Goal: Information Seeking & Learning: Check status

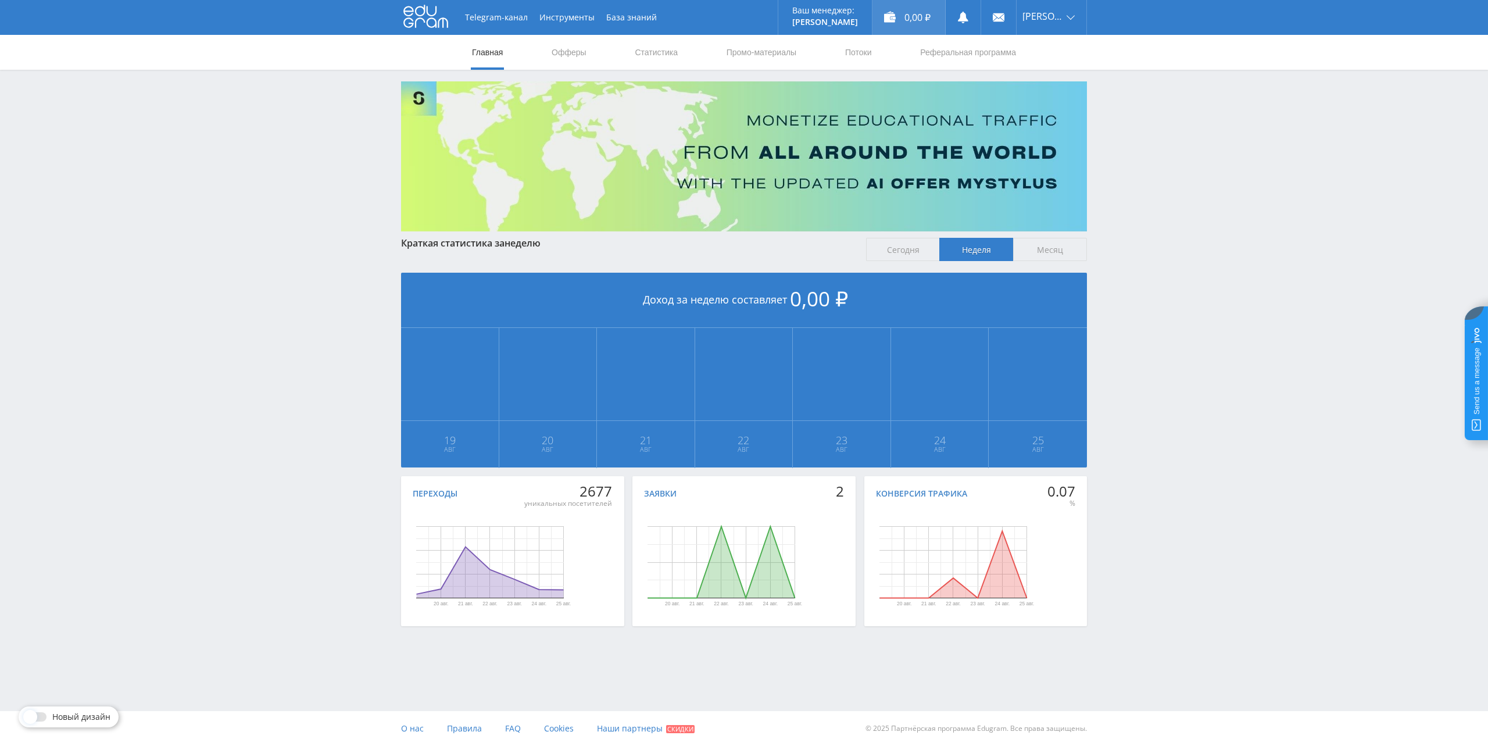
click at [915, 30] on div "0,00 ₽" at bounding box center [908, 17] width 73 height 35
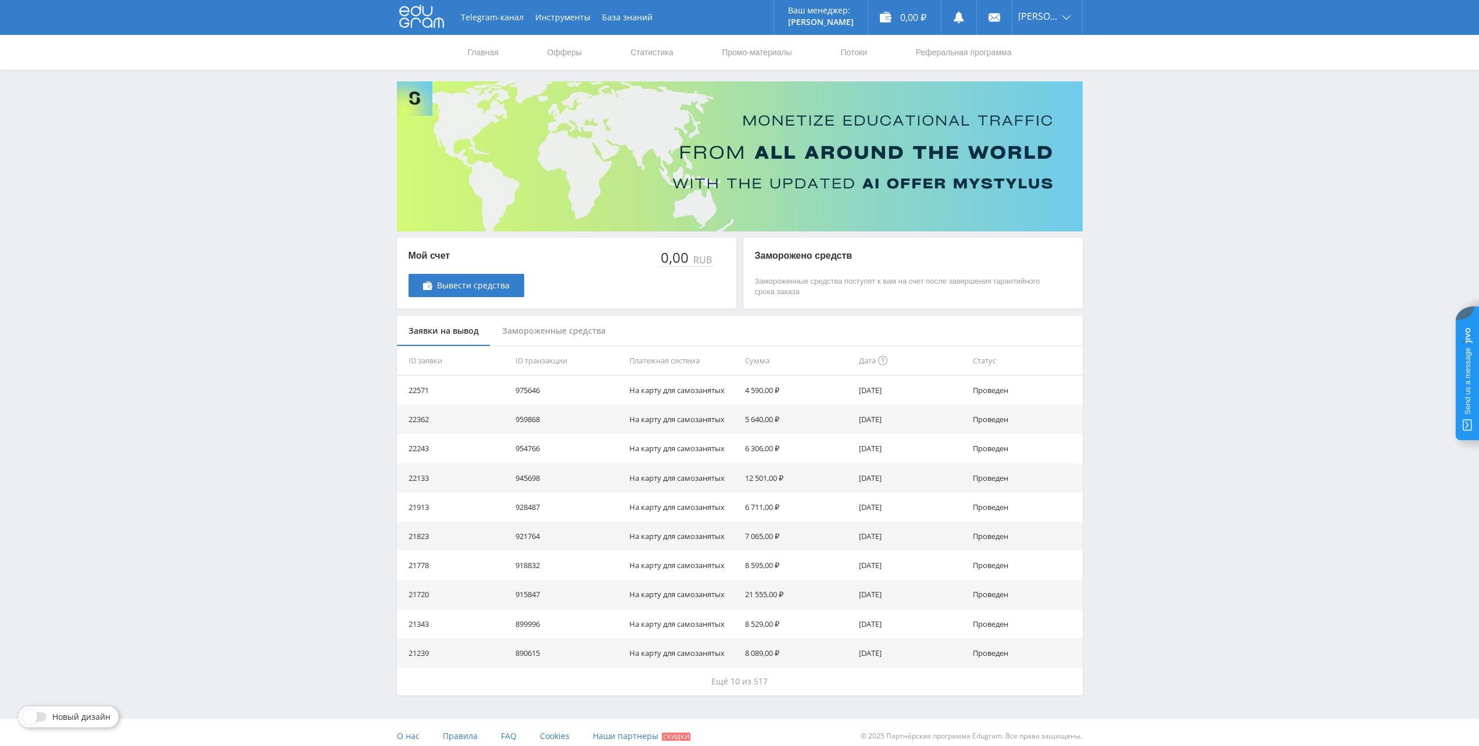
click at [541, 325] on div "Замороженные средства" at bounding box center [554, 331] width 127 height 31
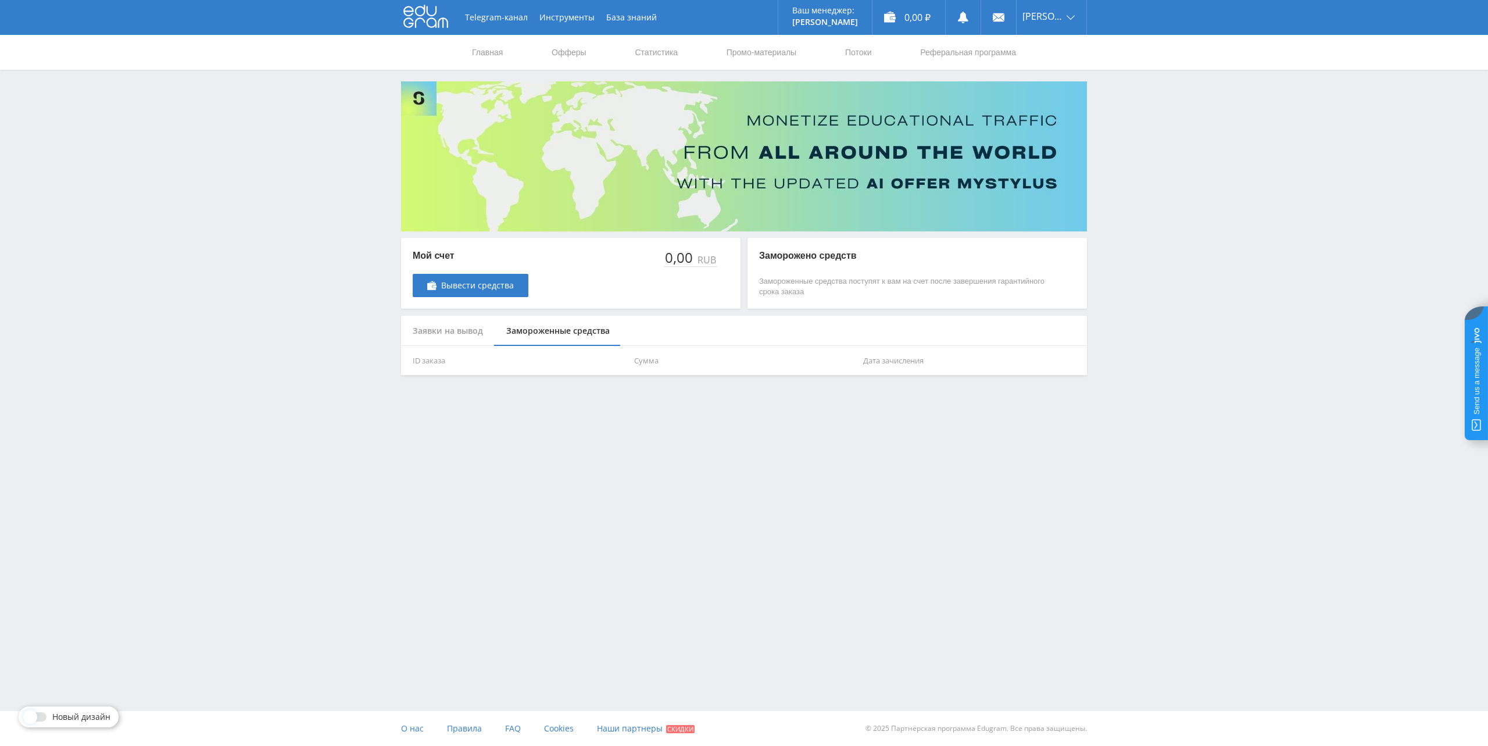
click at [447, 328] on div "Заявки на вывод" at bounding box center [448, 331] width 94 height 31
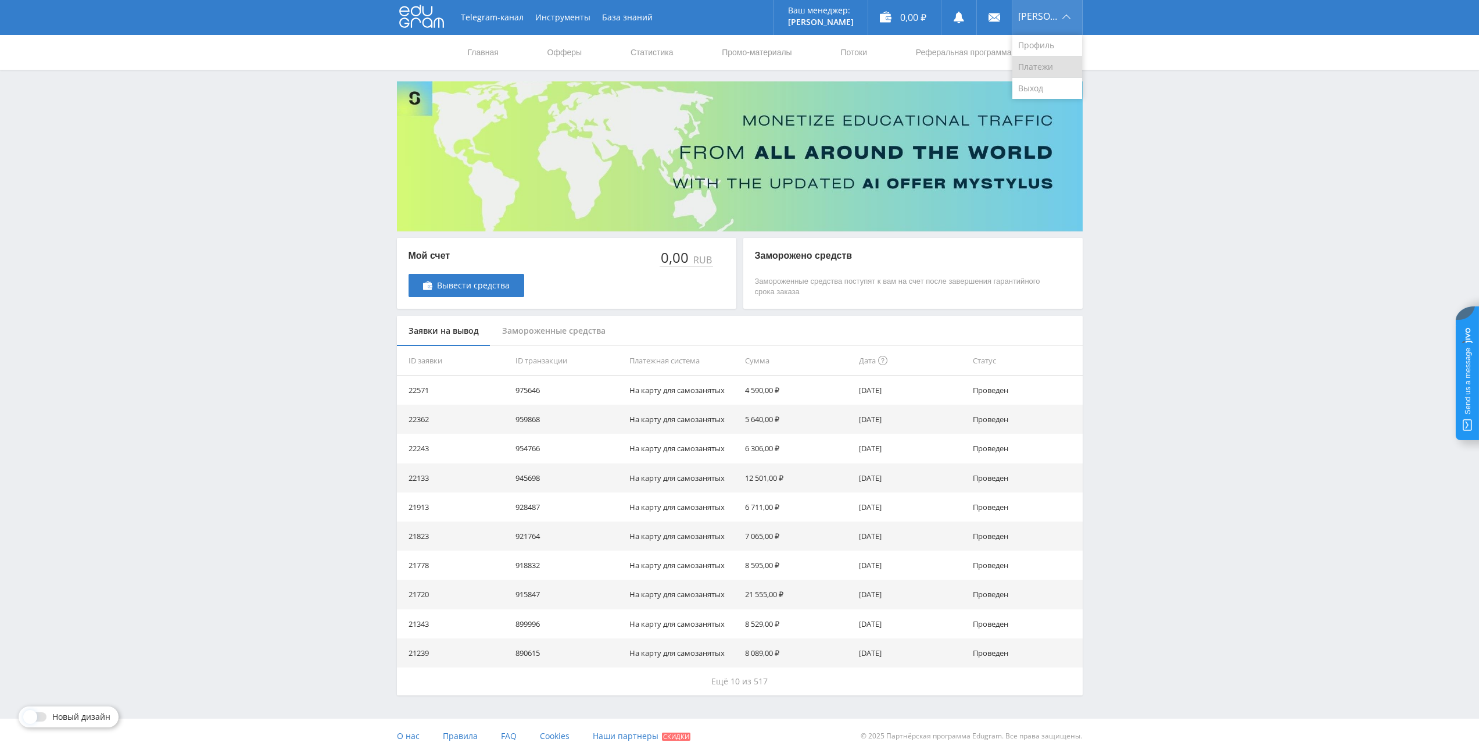
click at [1055, 62] on link "Платежи" at bounding box center [1048, 67] width 70 height 22
click at [636, 58] on link "Статистика" at bounding box center [651, 52] width 45 height 35
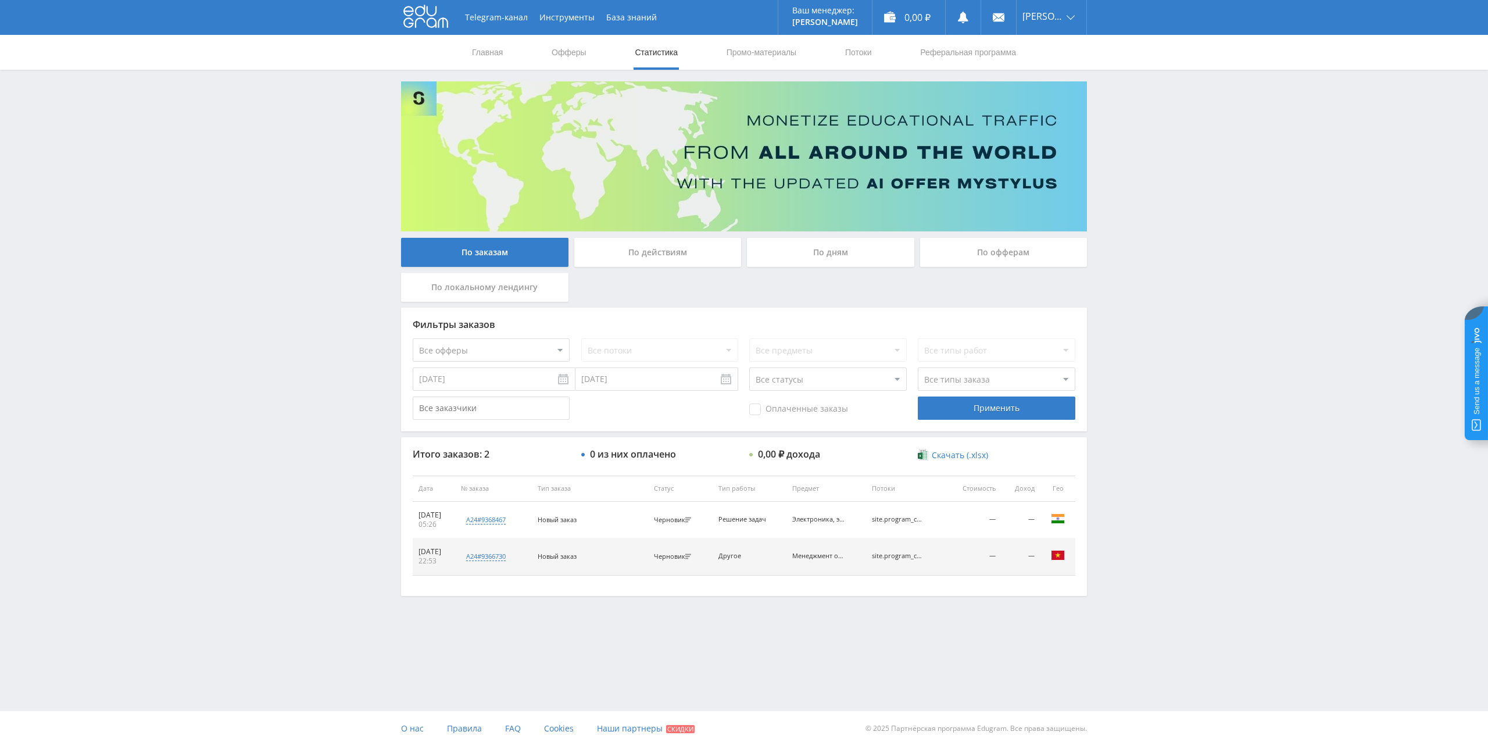
click at [482, 374] on input "18.08.2025" at bounding box center [494, 378] width 163 height 23
click at [633, 264] on div "По действиям" at bounding box center [657, 252] width 167 height 29
click at [0, 0] on input "По действиям" at bounding box center [0, 0] width 0 height 0
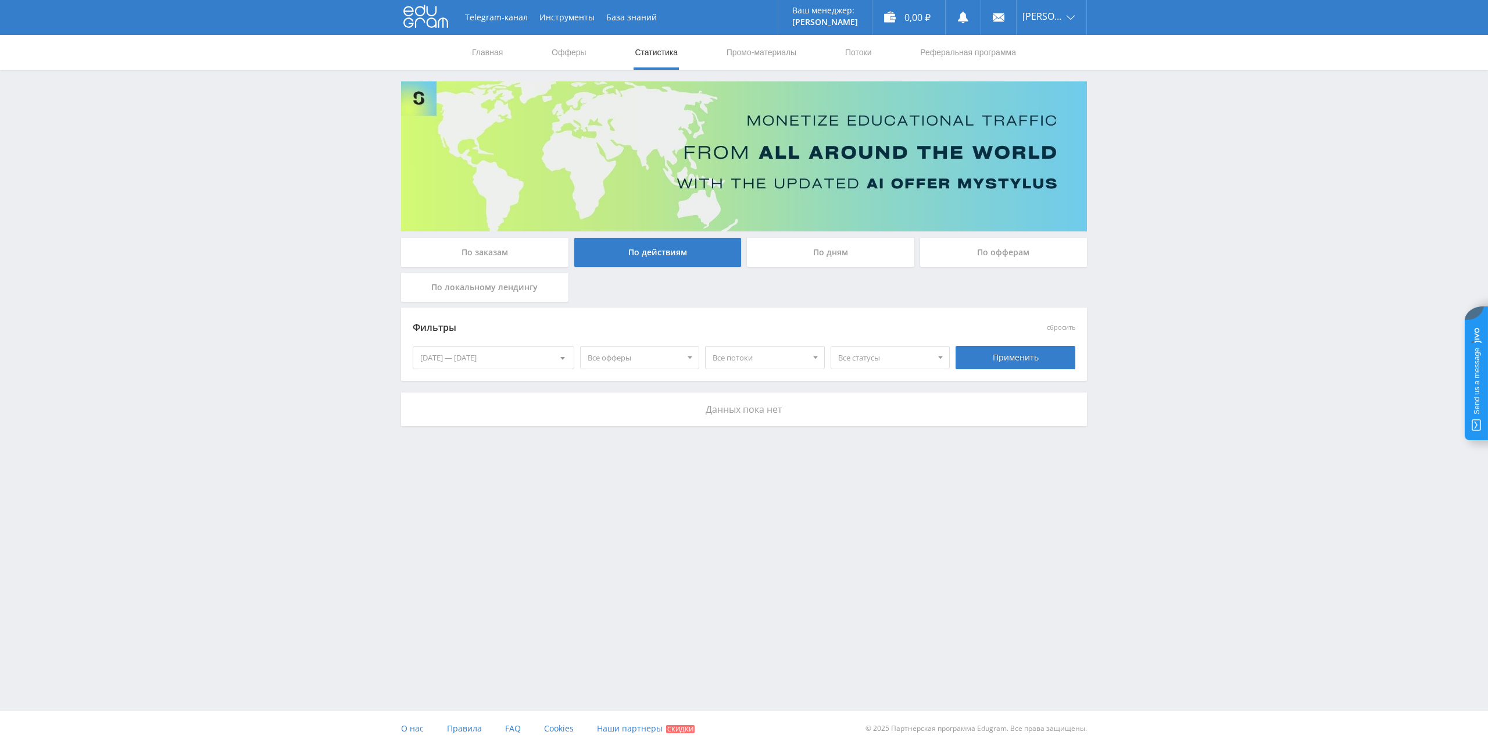
click at [525, 358] on div "19.08.2025 — 25.08.2025" at bounding box center [493, 357] width 160 height 22
click at [478, 389] on span "Период" at bounding box center [481, 382] width 27 height 23
click at [446, 500] on button "Все время" at bounding box center [493, 503] width 160 height 16
click at [990, 363] on div "Применить" at bounding box center [1016, 357] width 120 height 23
click at [473, 359] on div "09.05.2017 — 25.08.2025" at bounding box center [493, 357] width 160 height 22
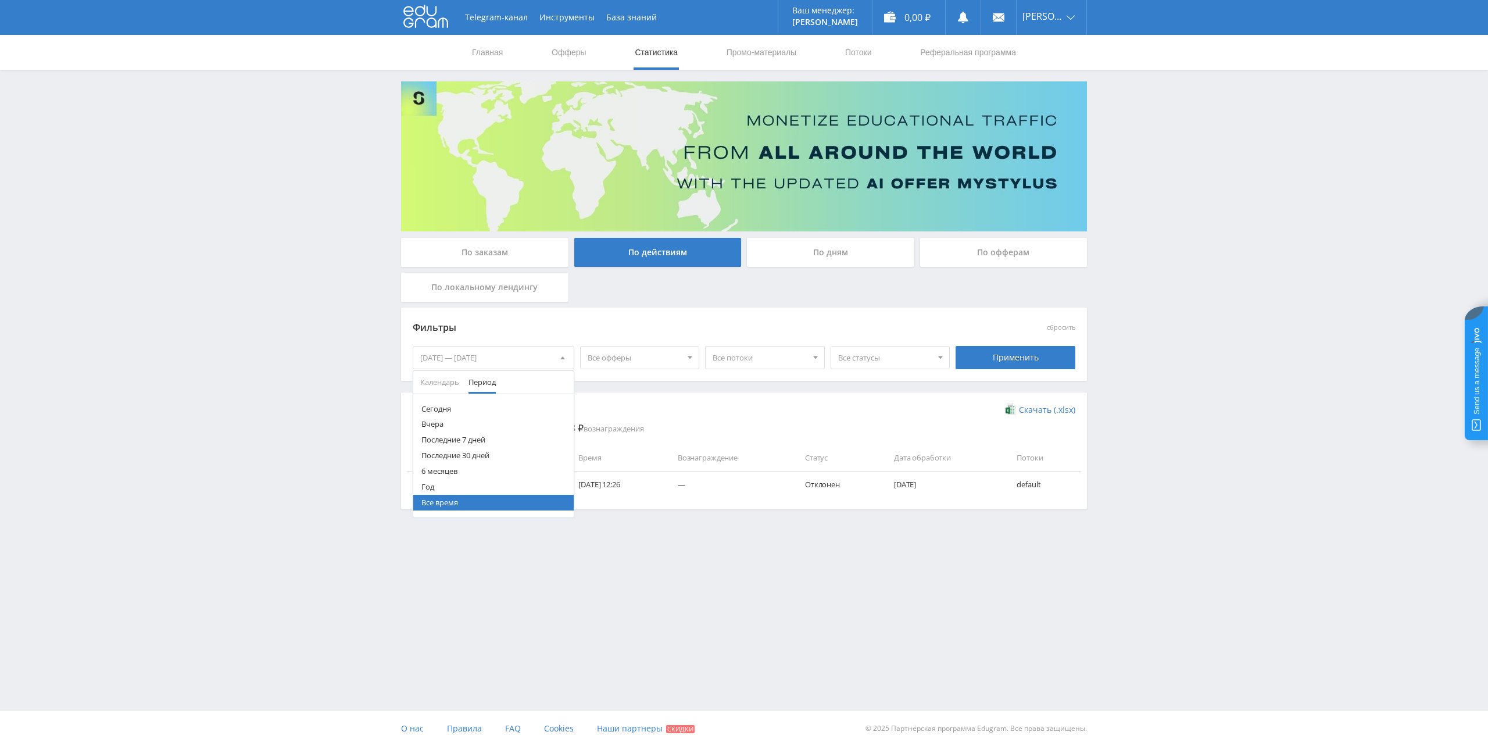
click at [435, 486] on button "Год" at bounding box center [493, 487] width 160 height 16
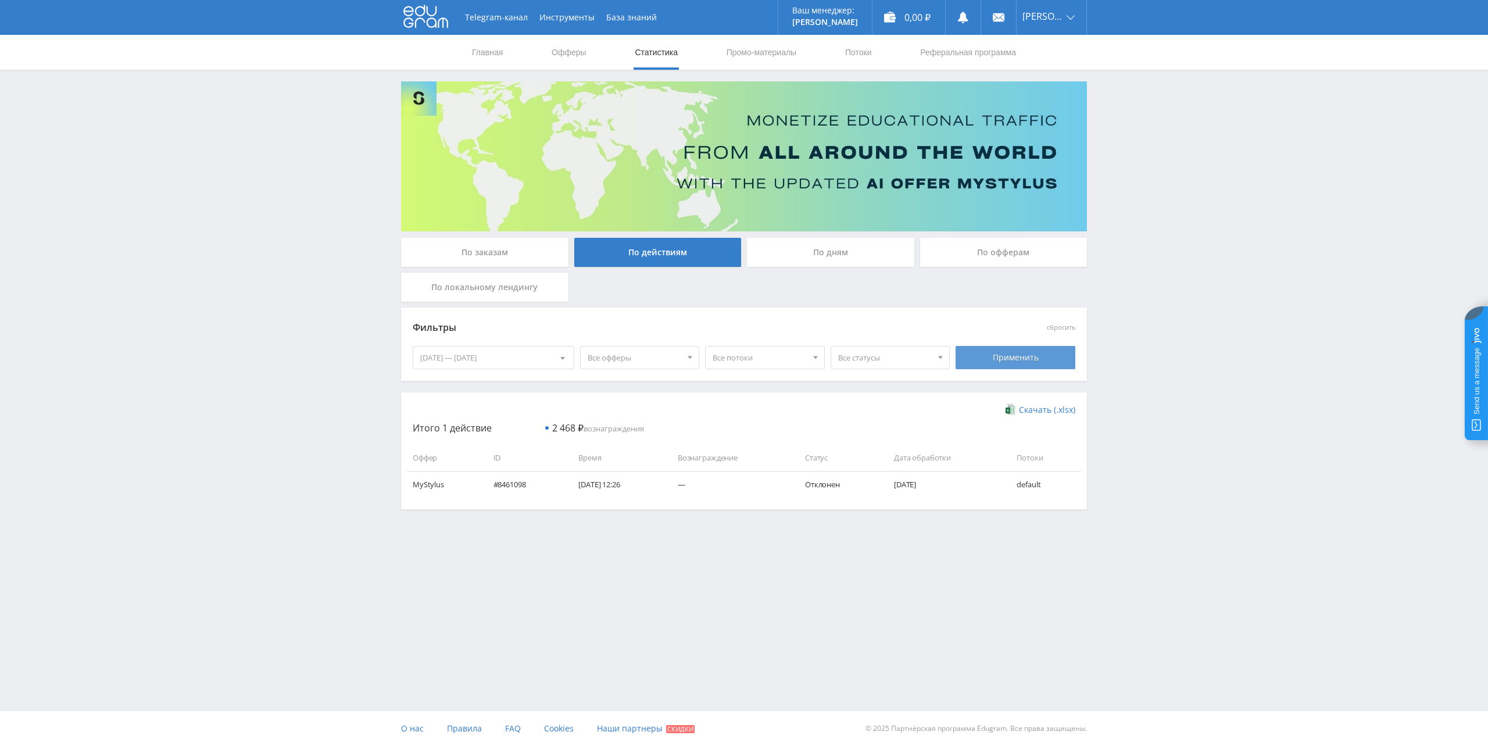
click at [1056, 365] on div "Применить" at bounding box center [1016, 357] width 120 height 23
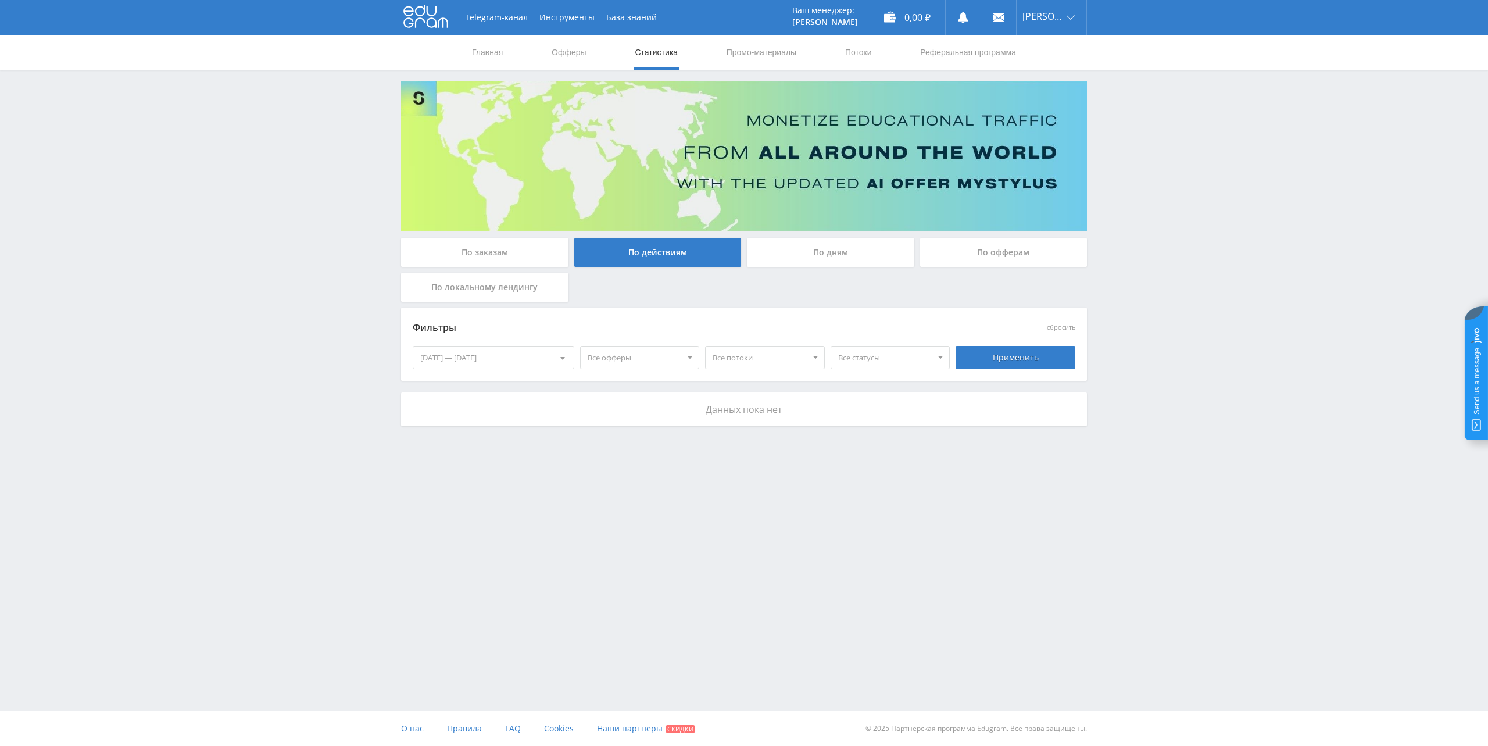
click at [539, 359] on div "[DATE] — [DATE]" at bounding box center [493, 357] width 160 height 22
click at [760, 308] on div "Фильтры сбросить 26.08.2024 — 25.08.2025 Календарь Период Август, 2025 Пн Вт Ср…" at bounding box center [744, 343] width 686 height 73
click at [1018, 363] on div "Применить" at bounding box center [1016, 357] width 120 height 23
click at [504, 359] on div "[DATE] — [DATE]" at bounding box center [493, 357] width 160 height 22
click at [448, 505] on button "Все время" at bounding box center [493, 503] width 160 height 16
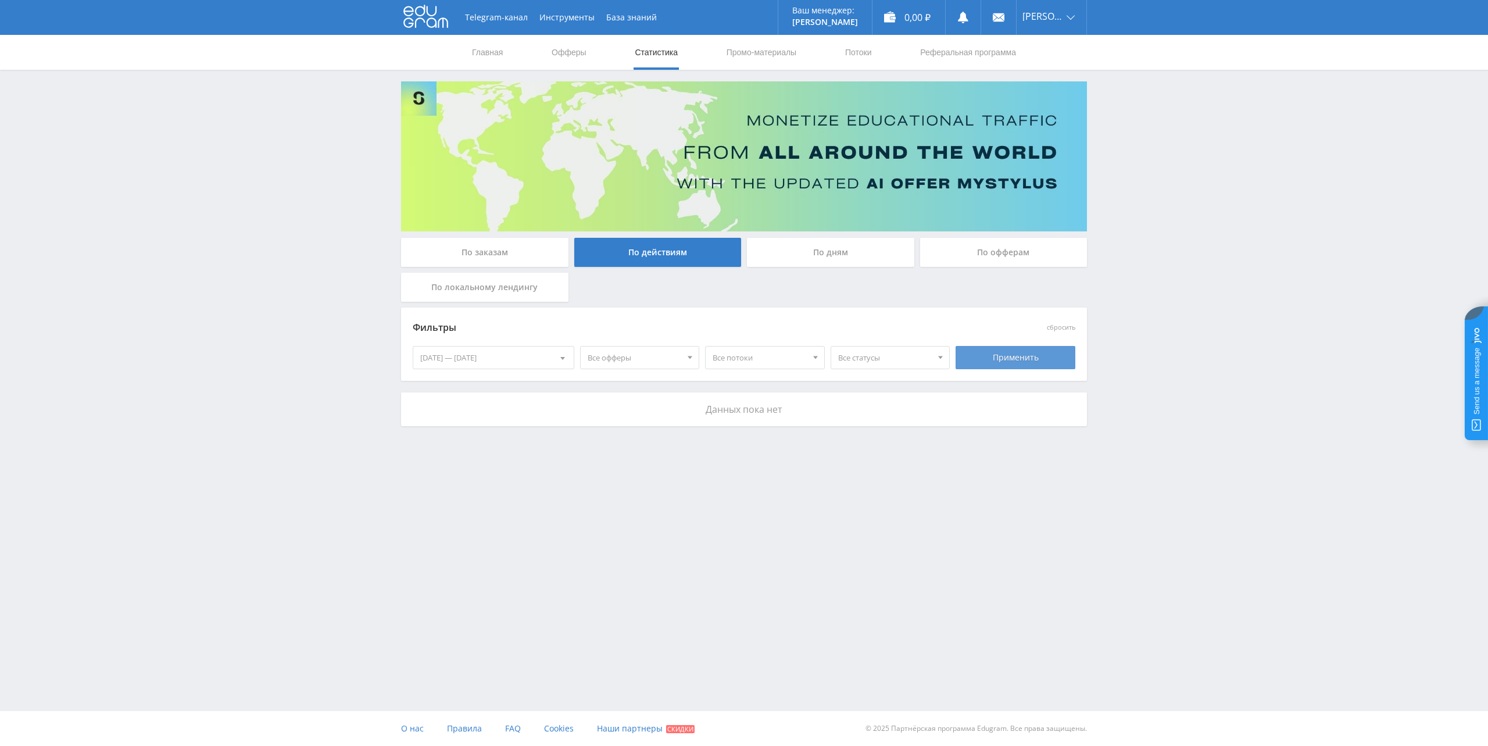
click at [980, 369] on div "Применить" at bounding box center [1016, 357] width 120 height 23
click at [1049, 48] on link "Профиль" at bounding box center [1052, 46] width 70 height 22
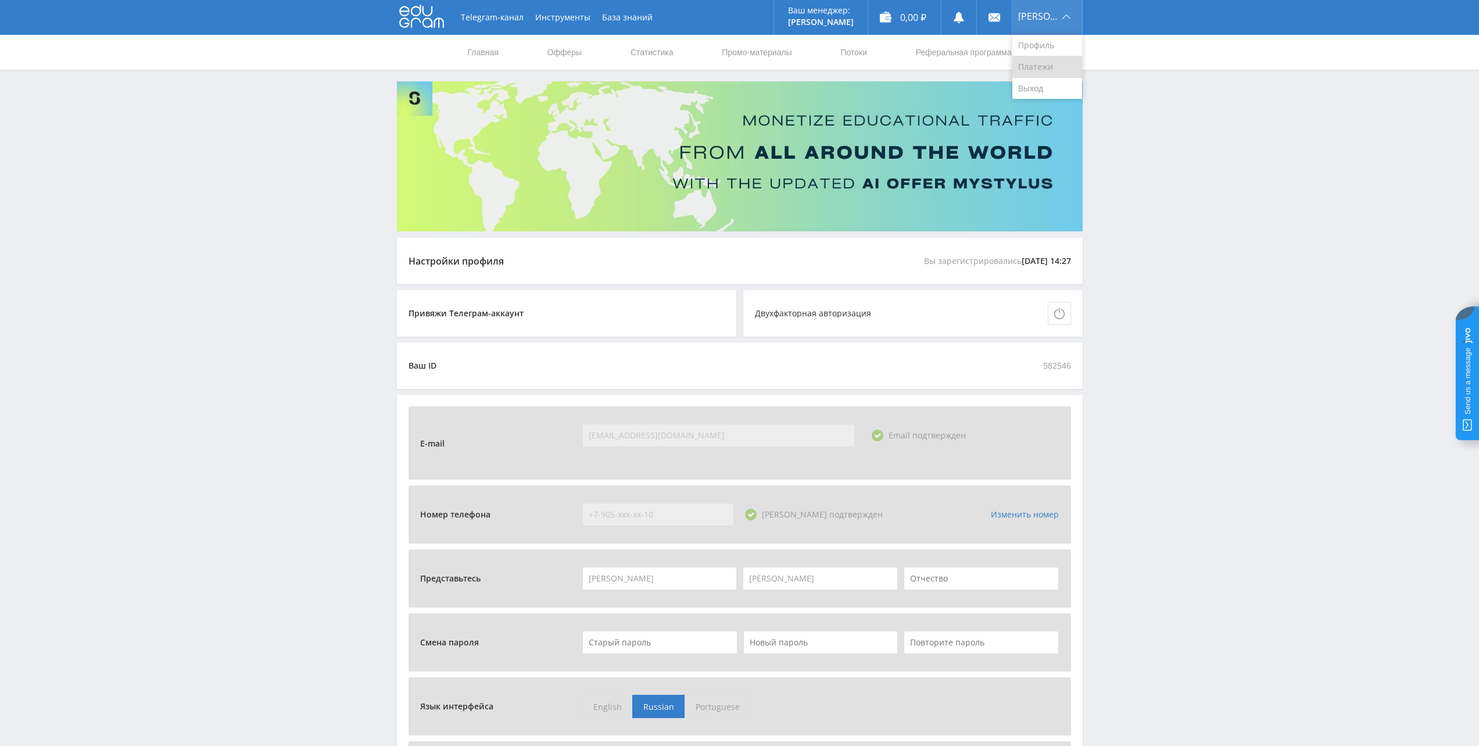
click at [1051, 61] on link "Платежи" at bounding box center [1048, 67] width 70 height 22
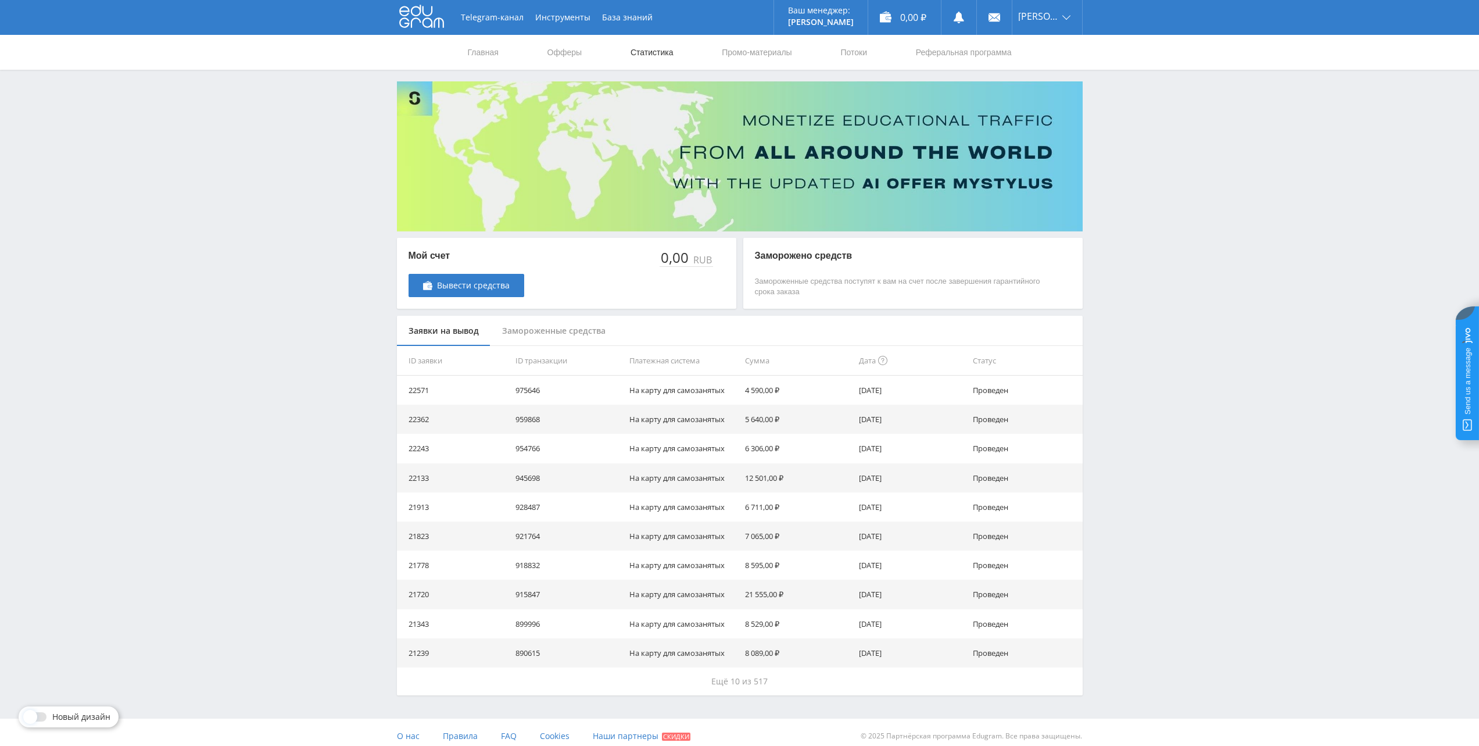
click at [653, 55] on link "Статистика" at bounding box center [651, 52] width 45 height 35
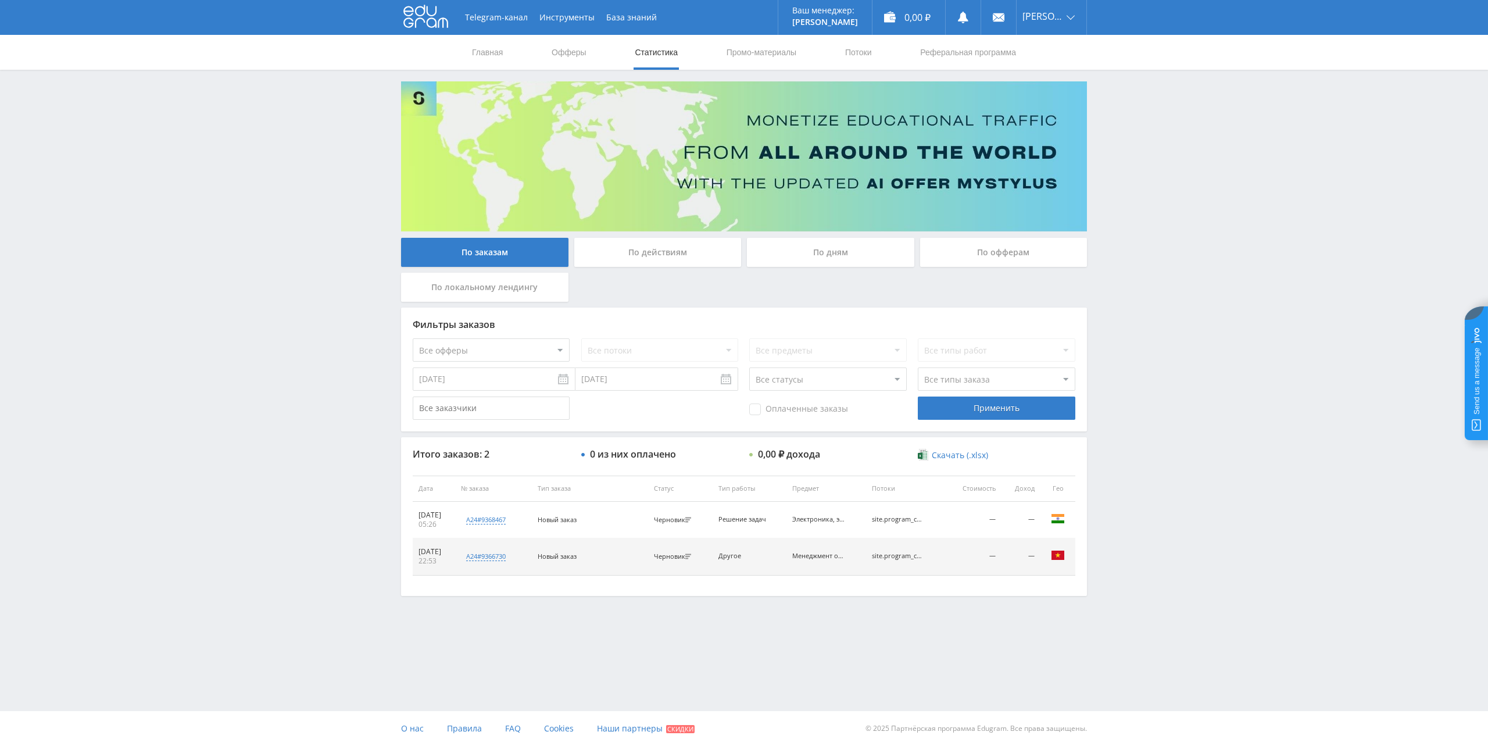
click at [841, 256] on div "По дням" at bounding box center [830, 252] width 167 height 29
click at [0, 0] on input "По дням" at bounding box center [0, 0] width 0 height 0
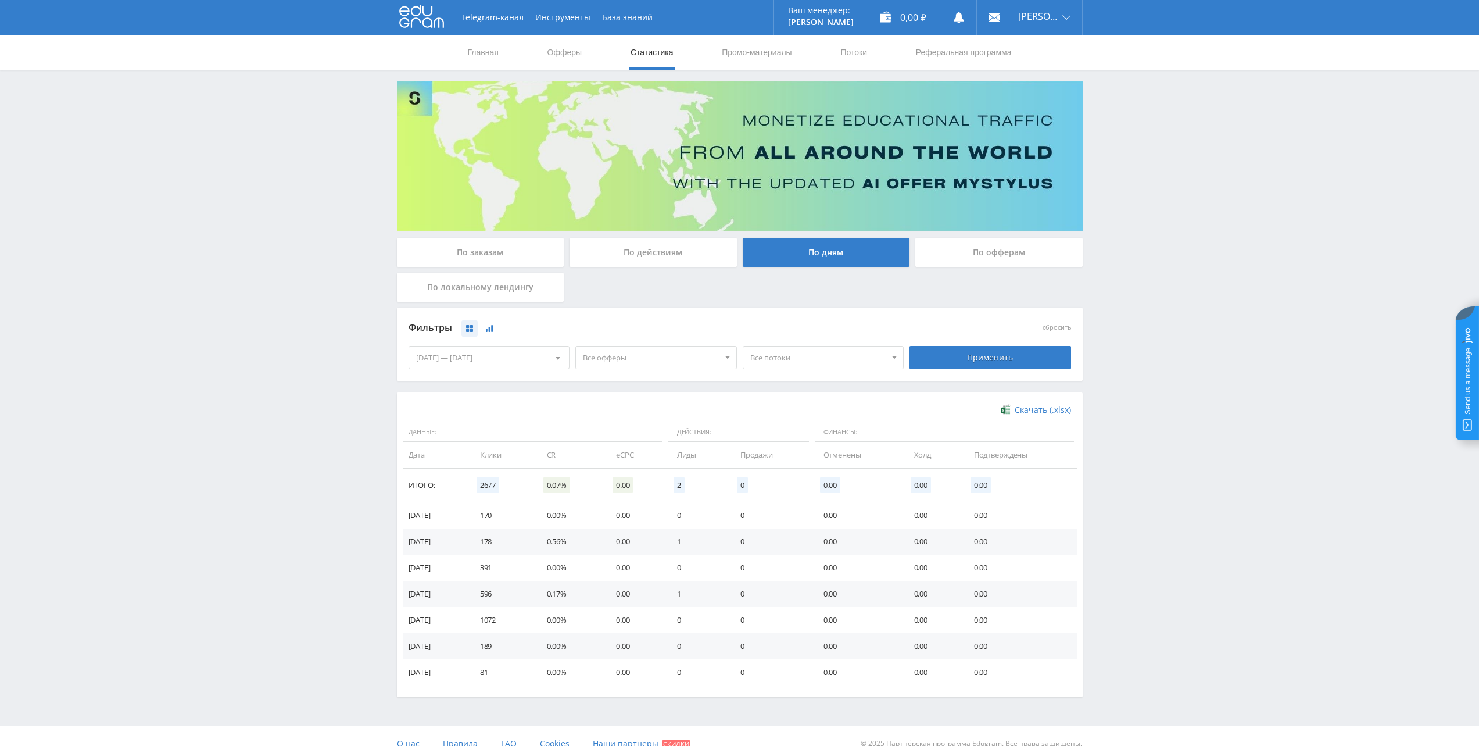
click at [493, 331] on icon at bounding box center [489, 328] width 7 height 7
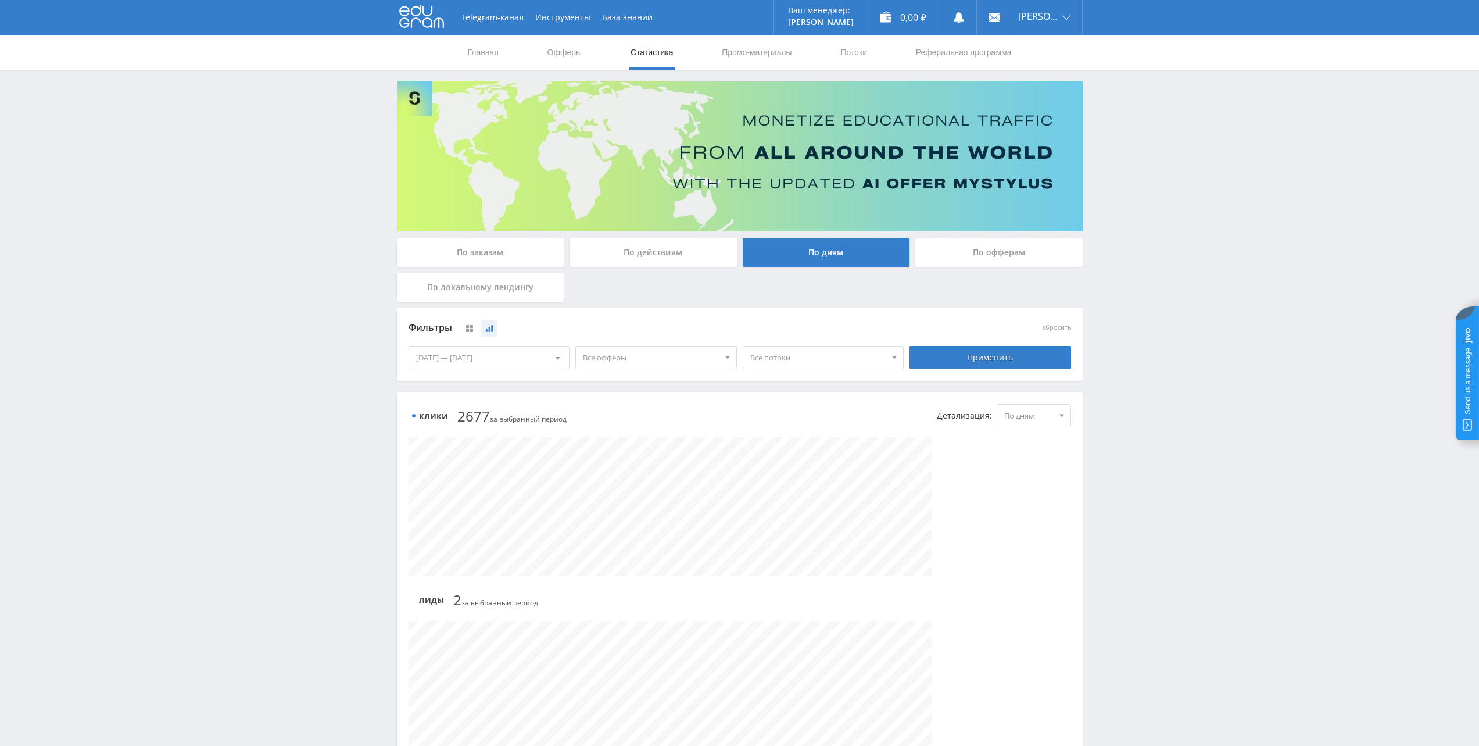
click at [478, 363] on div "[DATE] — [DATE]" at bounding box center [489, 357] width 160 height 22
click at [489, 387] on span "Период" at bounding box center [477, 382] width 27 height 23
click at [425, 491] on button "Год" at bounding box center [489, 487] width 160 height 16
click at [951, 359] on div "Применить" at bounding box center [991, 357] width 162 height 23
click at [995, 251] on div "По офферам" at bounding box center [998, 252] width 167 height 29
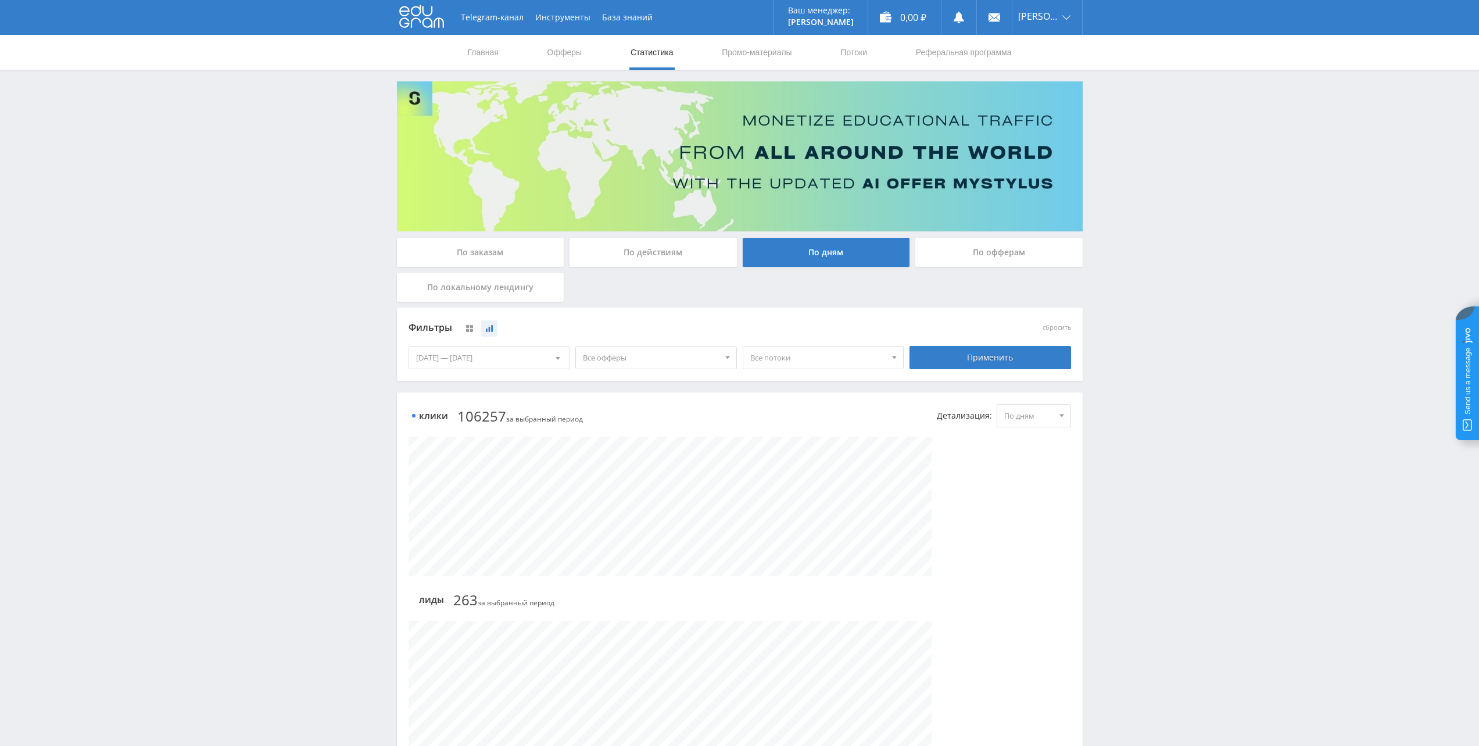
click at [0, 0] on input "По офферам" at bounding box center [0, 0] width 0 height 0
